Goal: Task Accomplishment & Management: Use online tool/utility

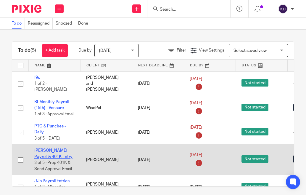
scroll to position [21, 0]
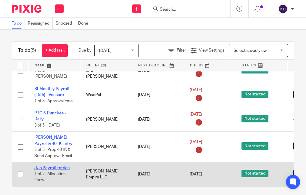
click at [42, 166] on link "JJs Payroll Entries" at bounding box center [51, 168] width 35 height 4
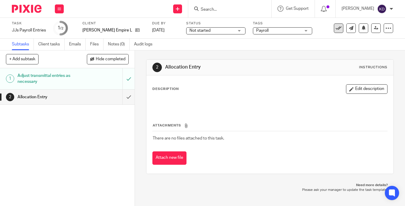
click at [306, 28] on icon at bounding box center [338, 28] width 6 height 6
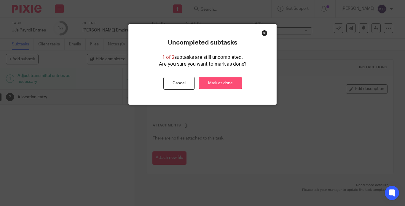
click at [213, 87] on link "Mark as done" at bounding box center [220, 83] width 43 height 13
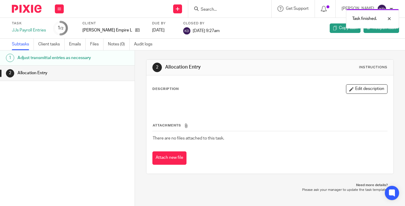
click at [26, 6] on img at bounding box center [27, 9] width 30 height 8
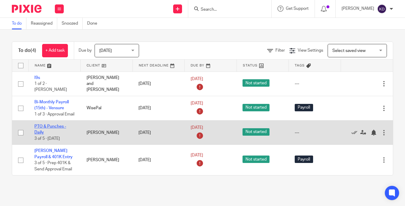
click at [51, 129] on link "PTO & Punches - Daily" at bounding box center [50, 129] width 32 height 10
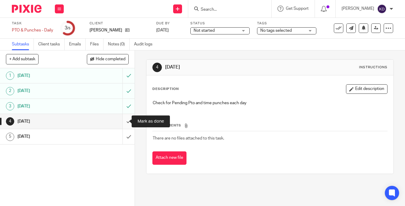
click at [126, 121] on input "submit" at bounding box center [67, 121] width 135 height 15
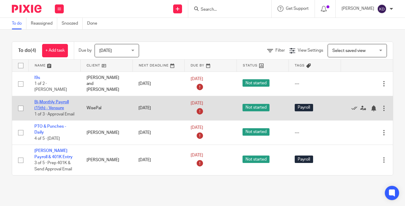
click at [46, 105] on link "Bi-Monthly Payroll (15th) - Vensure" at bounding box center [51, 105] width 34 height 10
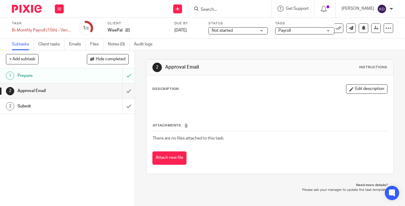
click at [335, 24] on button at bounding box center [338, 27] width 9 height 9
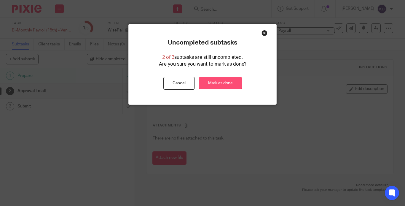
click at [208, 82] on link "Mark as done" at bounding box center [220, 83] width 43 height 13
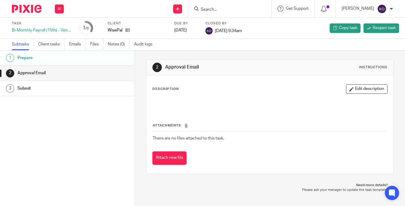
click at [25, 6] on img at bounding box center [27, 9] width 30 height 8
